Goal: Communication & Community: Answer question/provide support

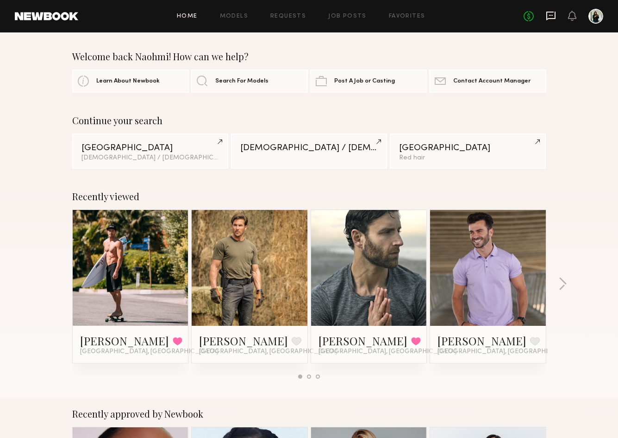
click at [556, 12] on icon at bounding box center [550, 16] width 9 height 9
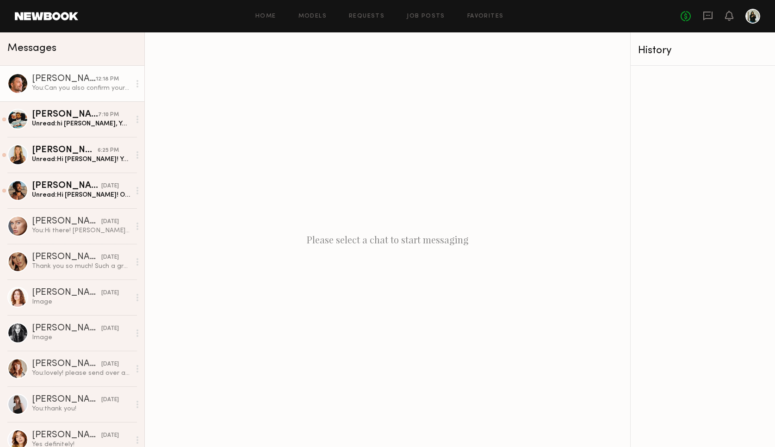
click at [131, 77] on div at bounding box center [138, 84] width 14 height 19
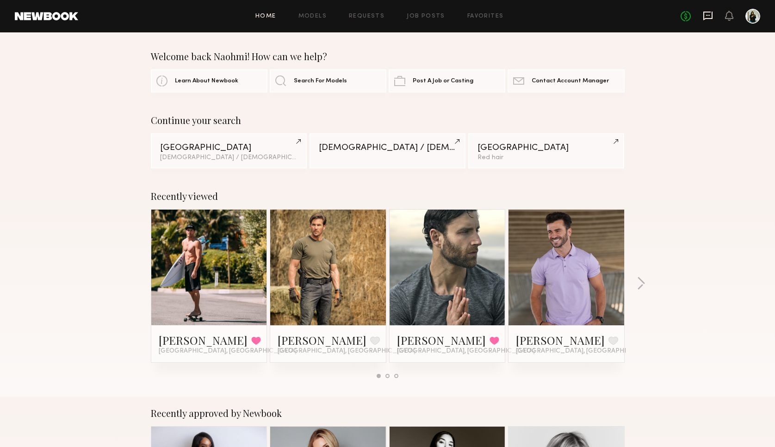
click at [708, 15] on icon at bounding box center [708, 15] width 4 height 1
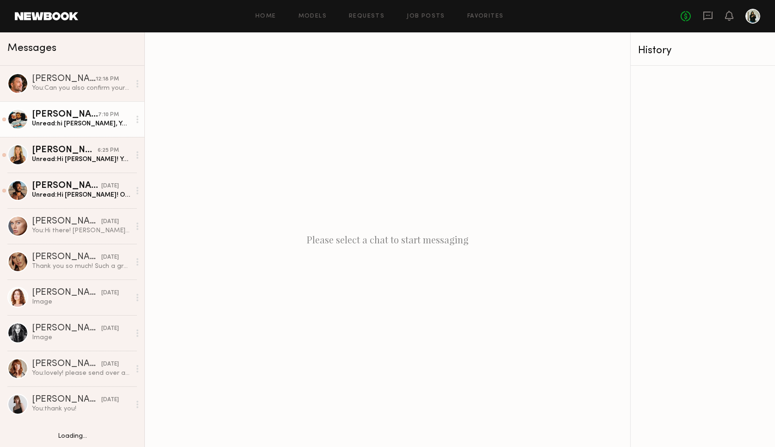
click at [108, 102] on link "[PERSON_NAME] 7:10 PM Unread: hi [PERSON_NAME], Yes I’m available [DATE] and op…" at bounding box center [72, 119] width 144 height 36
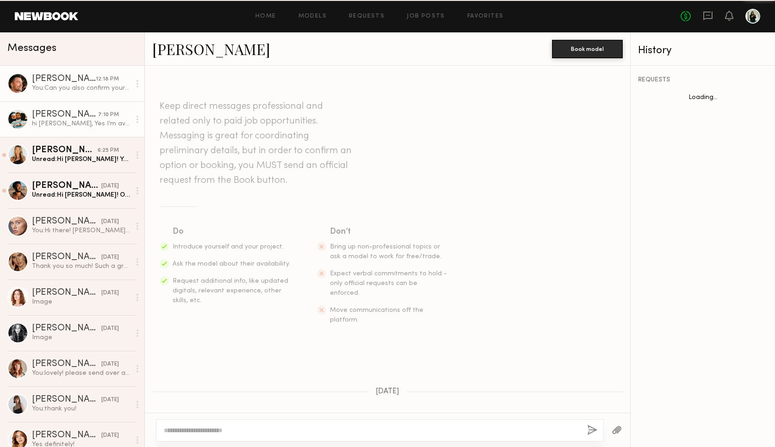
scroll to position [117, 0]
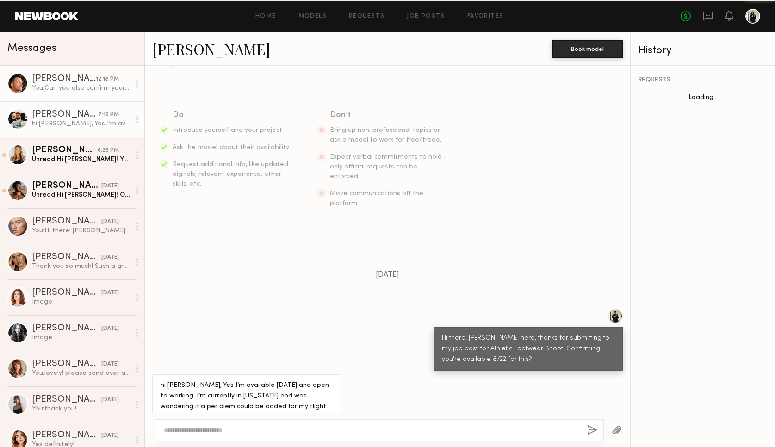
click at [108, 93] on link "[PERSON_NAME] 12:18 PM You: Can you also confirm your sizing in top, bottom, an…" at bounding box center [72, 84] width 144 height 36
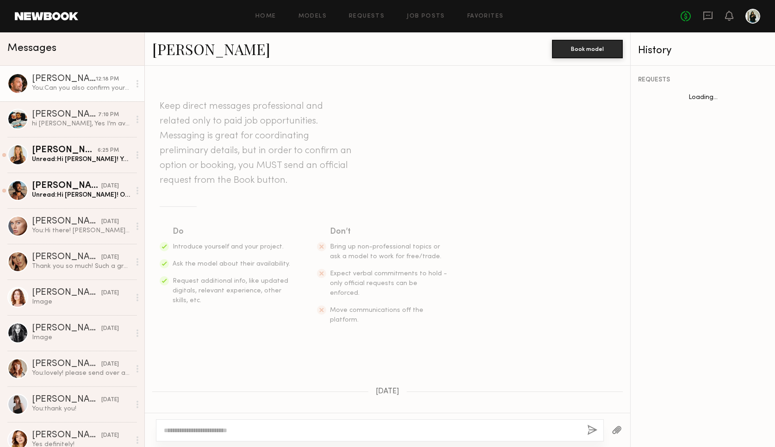
scroll to position [433, 0]
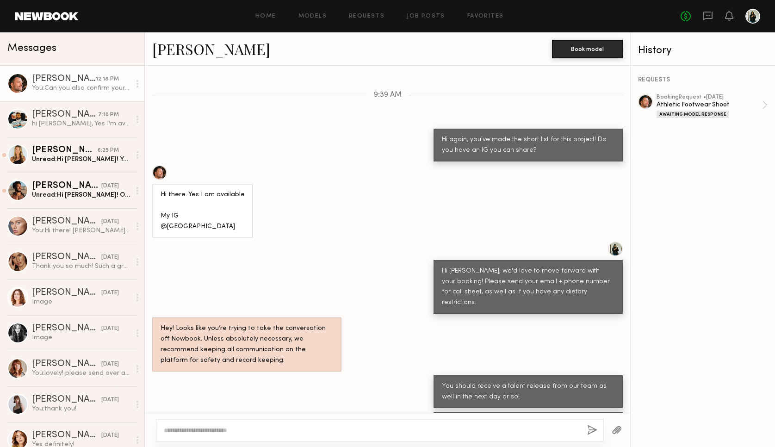
click at [327, 420] on div at bounding box center [380, 430] width 448 height 22
click at [329, 425] on div at bounding box center [380, 430] width 448 height 22
click at [329, 432] on textarea at bounding box center [372, 430] width 416 height 9
click at [378, 430] on textarea "**********" at bounding box center [372, 430] width 416 height 9
type textarea "**********"
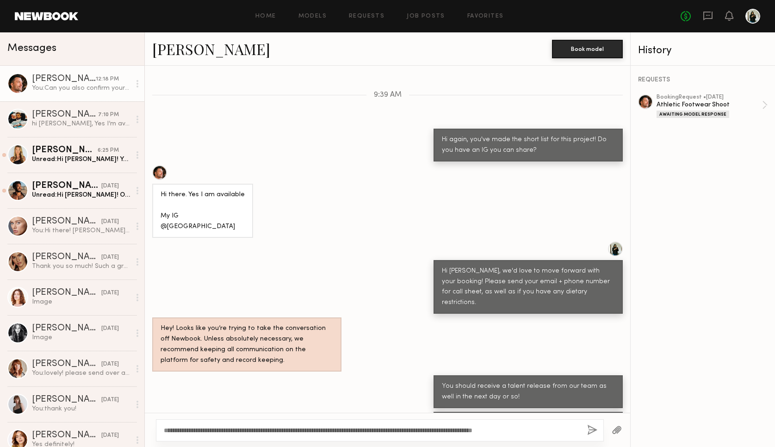
click at [590, 432] on button "button" at bounding box center [593, 431] width 10 height 12
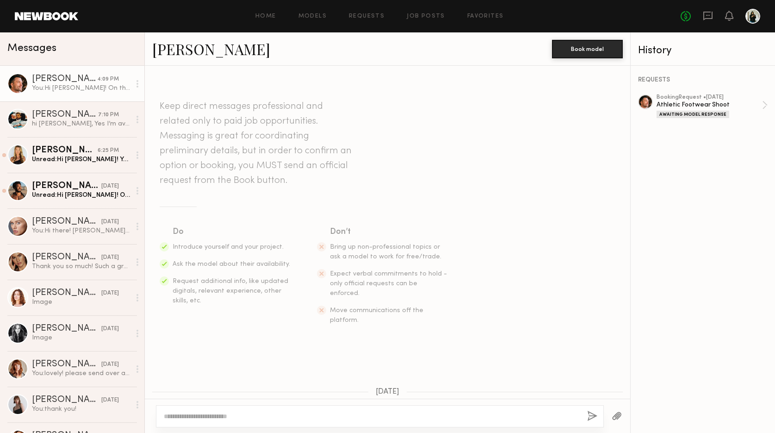
scroll to position [0, 0]
click at [205, 48] on link "[PERSON_NAME]" at bounding box center [211, 49] width 118 height 20
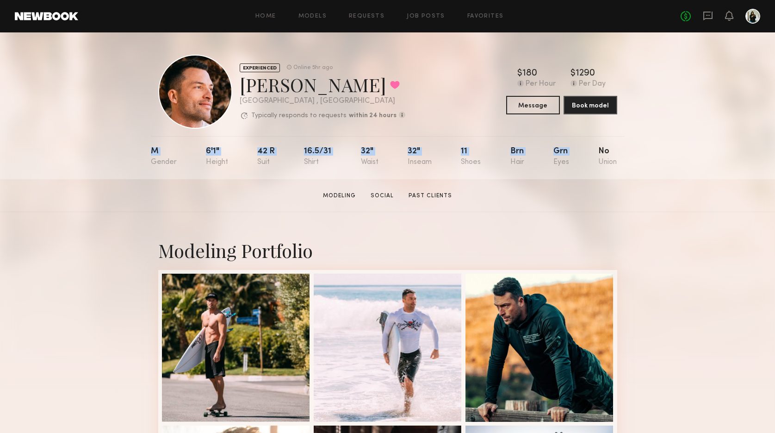
drag, startPoint x: 148, startPoint y: 152, endPoint x: 671, endPoint y: 146, distance: 523.2
click at [688, 145] on div "EXPERIENCED Online 5hr ago Ricardo S. Favorited Los Angeles , CA Typically resp…" at bounding box center [387, 105] width 775 height 147
click at [671, 146] on div "EXPERIENCED Online 5hr ago Ricardo S. Favorited Los Angeles , CA Typically resp…" at bounding box center [387, 105] width 775 height 147
drag, startPoint x: 303, startPoint y: 148, endPoint x: 471, endPoint y: 150, distance: 168.1
click at [471, 150] on nb-model-profile-props "M 6'1" 42 r 16.5/31 32" 32" 11 Brn Grn No" at bounding box center [388, 157] width 474 height 43
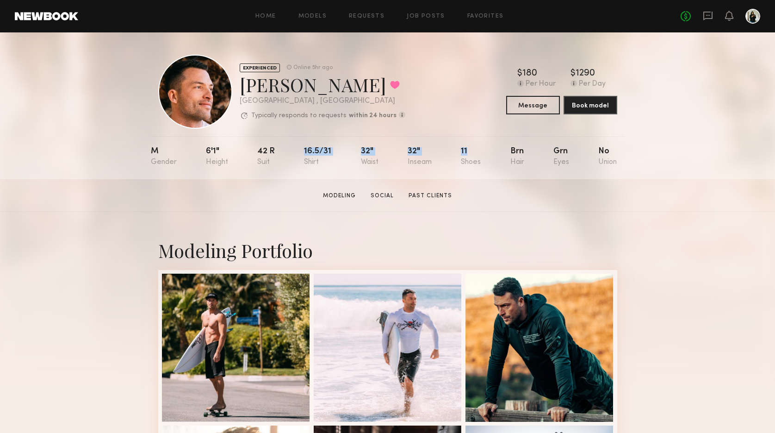
copy div "16.5/31 32" 32" 11"
